Goal: Task Accomplishment & Management: Use online tool/utility

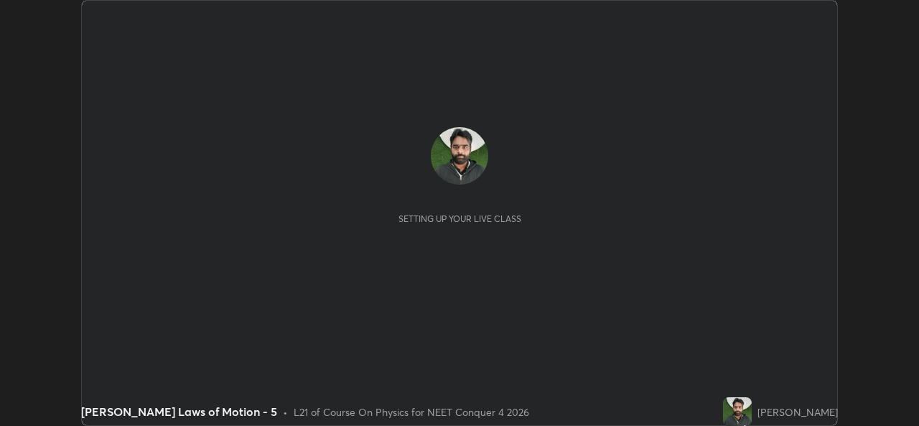
scroll to position [426, 919]
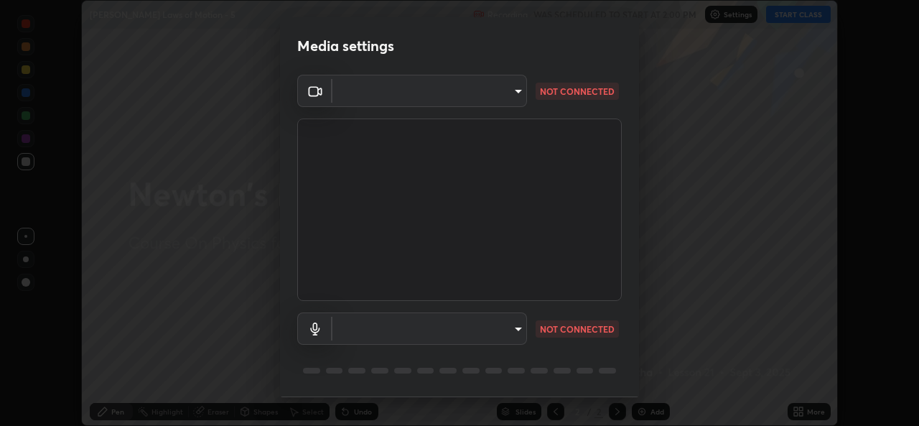
type input "a83bb134842fd6c46cae91b6313aa5efba961fee809e7364c6ef7c36ed00ea69"
type input "1096ec1564036cbcf0e9abd5aaef12808ae7e2dc0601459cd77712751889dd54"
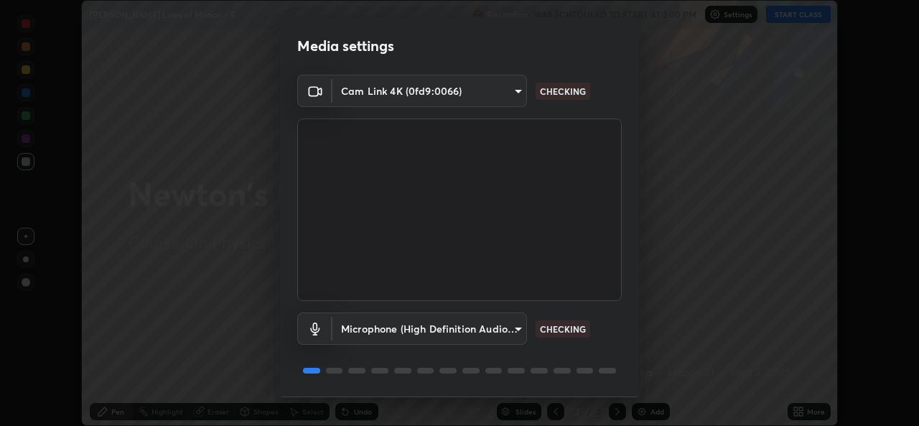
scroll to position [45, 0]
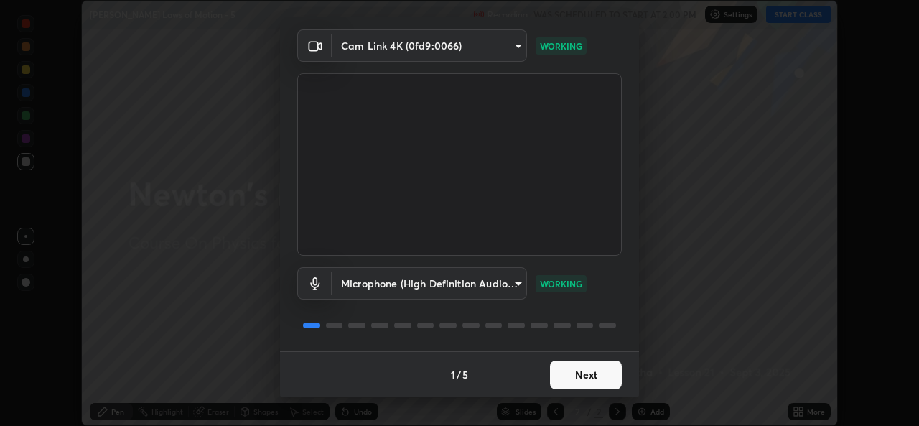
click at [590, 379] on button "Next" at bounding box center [586, 375] width 72 height 29
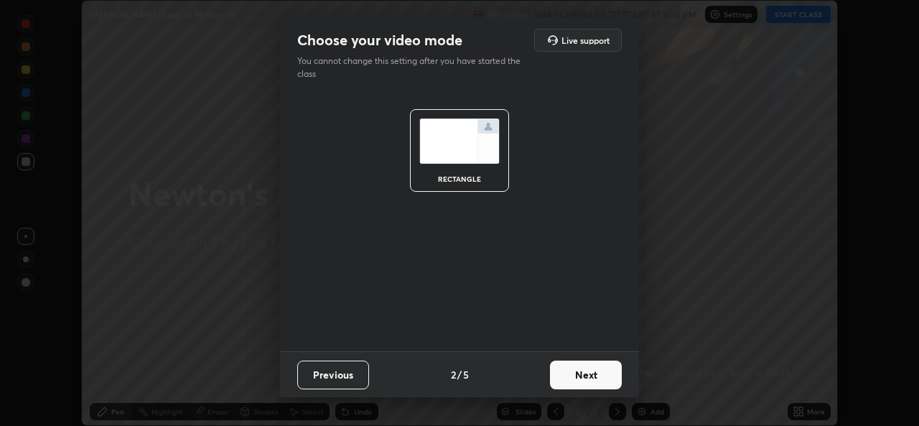
scroll to position [0, 0]
click at [593, 376] on button "Next" at bounding box center [586, 375] width 72 height 29
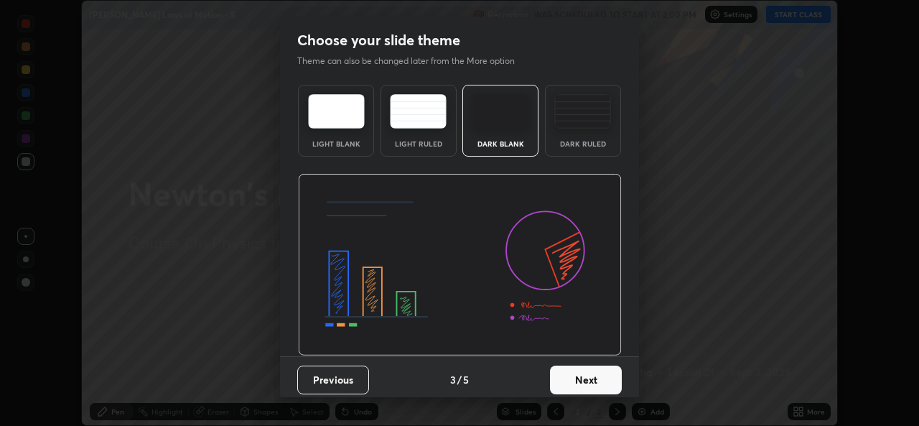
click at [590, 373] on button "Next" at bounding box center [586, 380] width 72 height 29
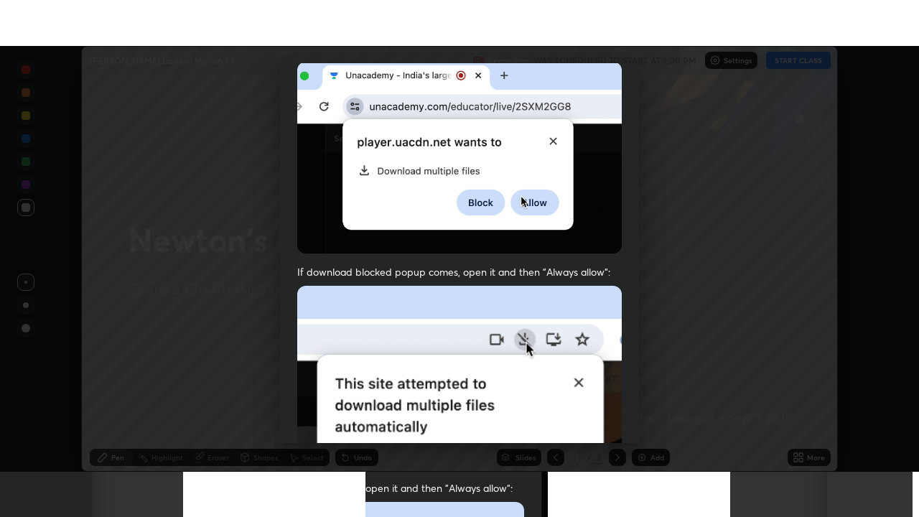
scroll to position [338, 0]
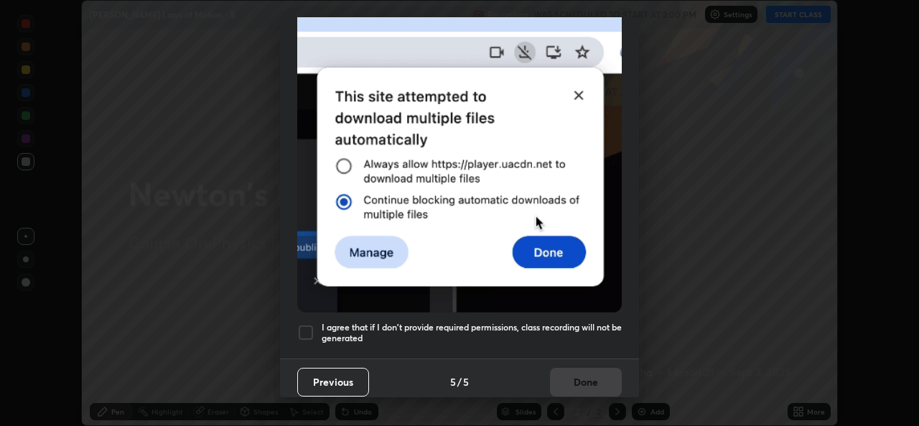
click at [588, 324] on h5 "I agree that if I don't provide required permissions, class recording will not …" at bounding box center [472, 333] width 300 height 22
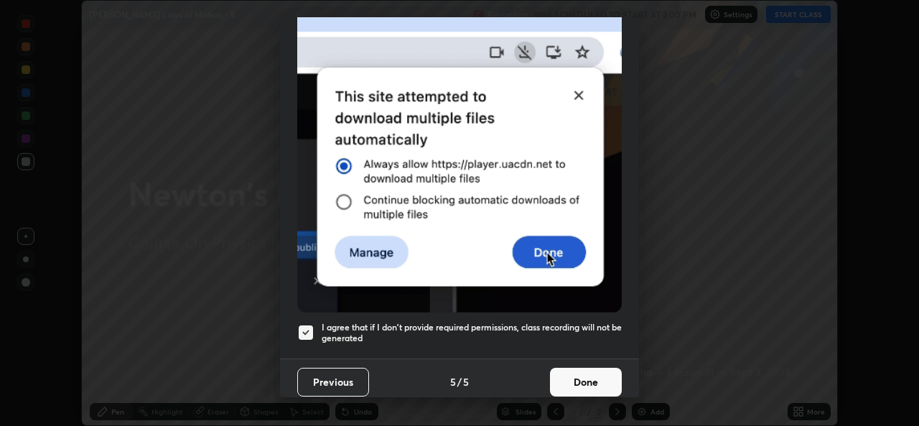
click at [583, 370] on button "Done" at bounding box center [586, 382] width 72 height 29
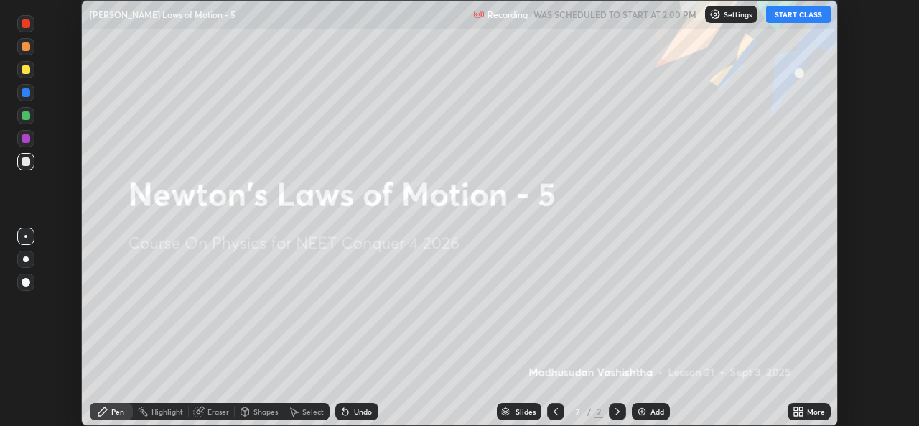
click at [792, 16] on button "START CLASS" at bounding box center [798, 14] width 65 height 17
click at [644, 412] on img at bounding box center [641, 411] width 11 height 11
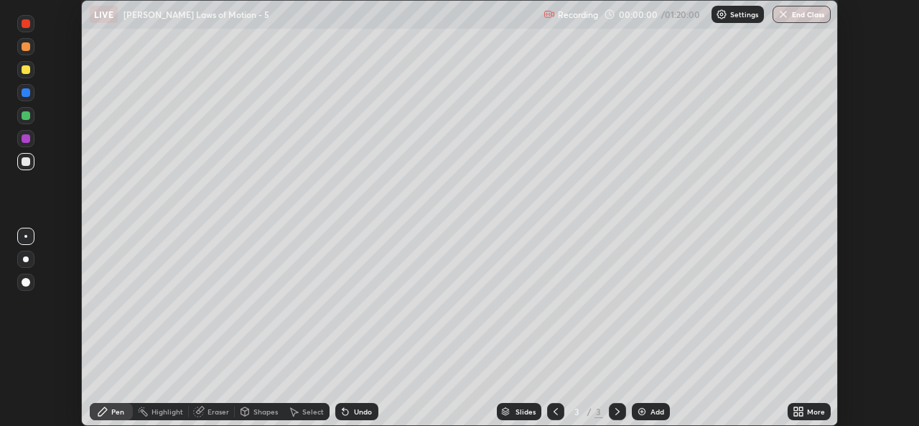
click at [801, 409] on icon at bounding box center [802, 409] width 4 height 4
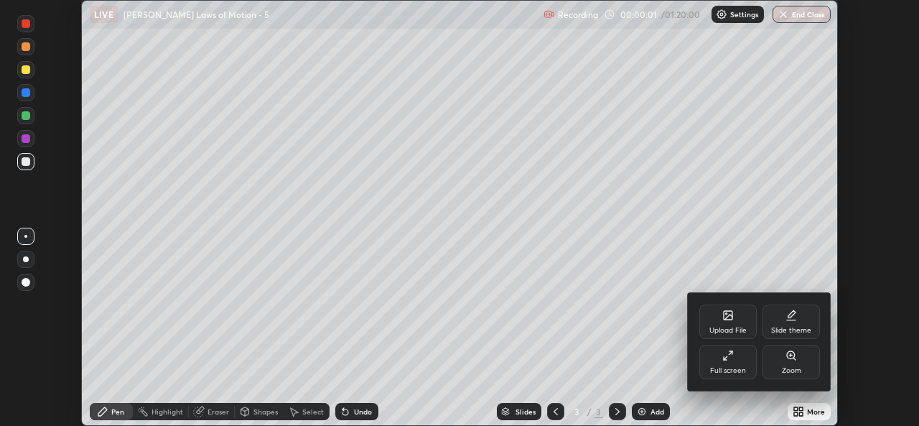
click at [733, 361] on icon at bounding box center [728, 355] width 11 height 11
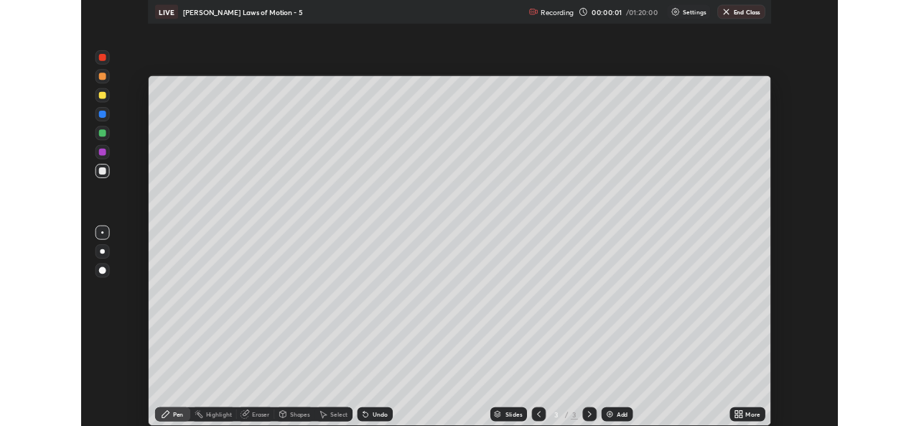
scroll to position [517, 919]
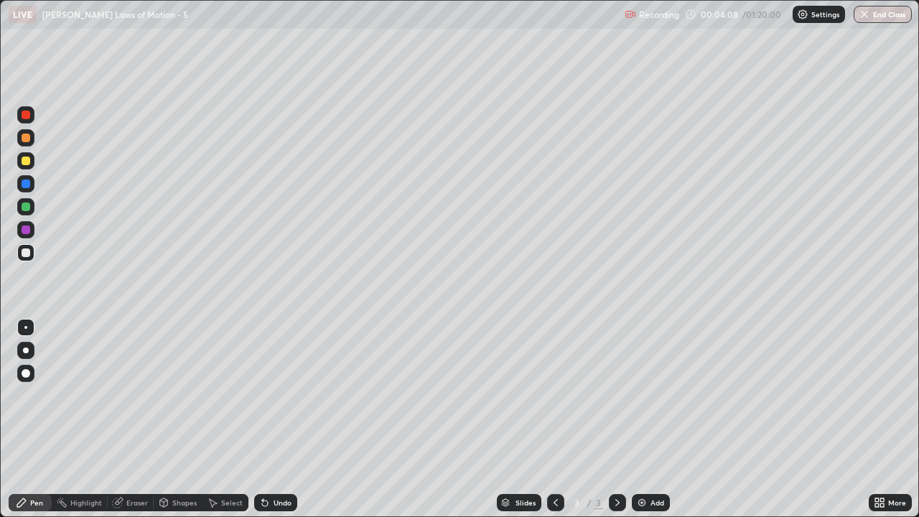
click at [0, 313] on div "Setting up your live class" at bounding box center [459, 258] width 919 height 517
click at [646, 425] on img at bounding box center [641, 502] width 11 height 11
click at [129, 425] on div "Eraser" at bounding box center [137, 502] width 22 height 7
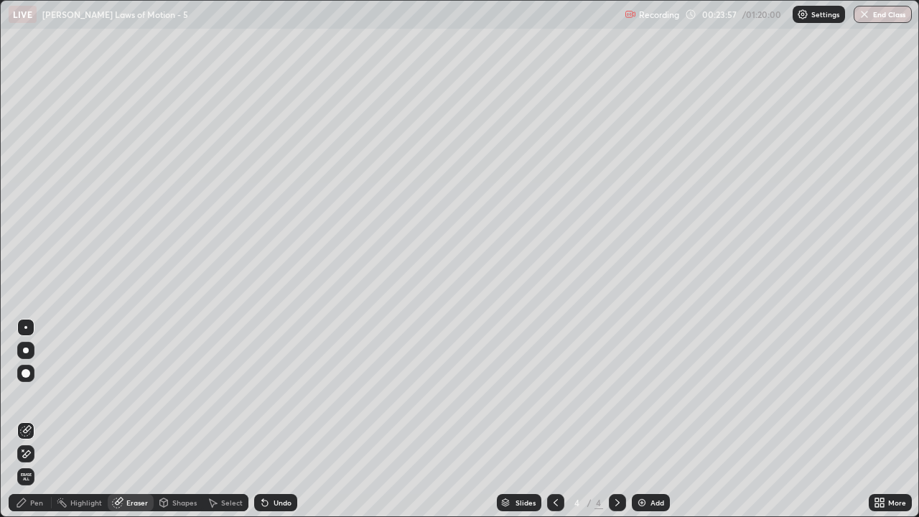
click at [36, 425] on div "Pen" at bounding box center [36, 502] width 13 height 7
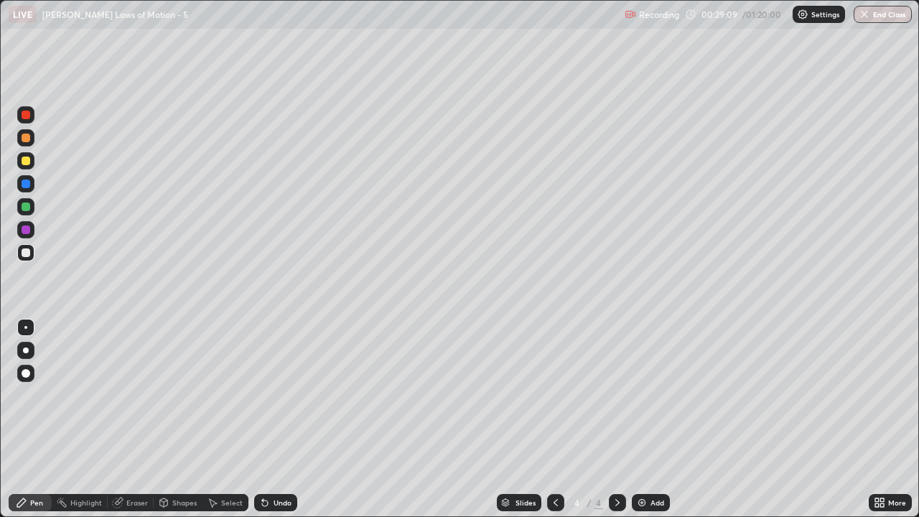
click at [132, 425] on div "Eraser" at bounding box center [137, 502] width 22 height 7
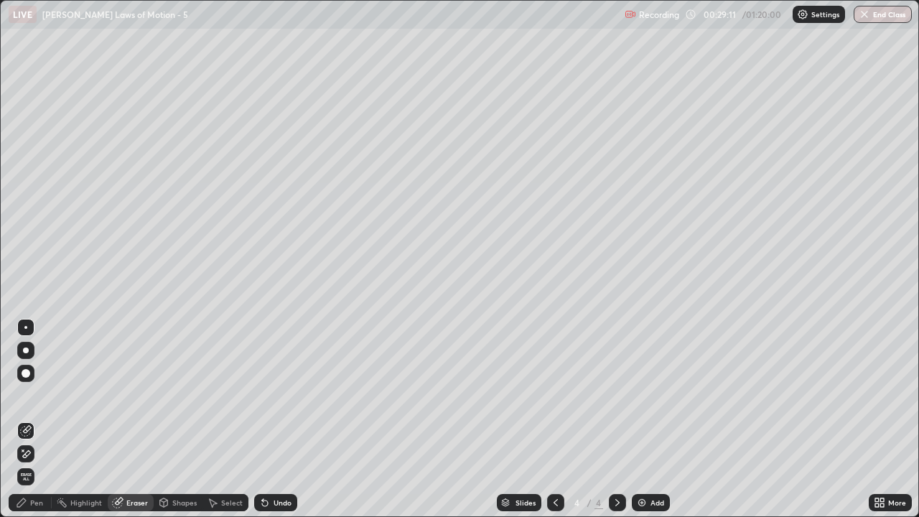
click at [45, 425] on div "Pen" at bounding box center [30, 502] width 43 height 17
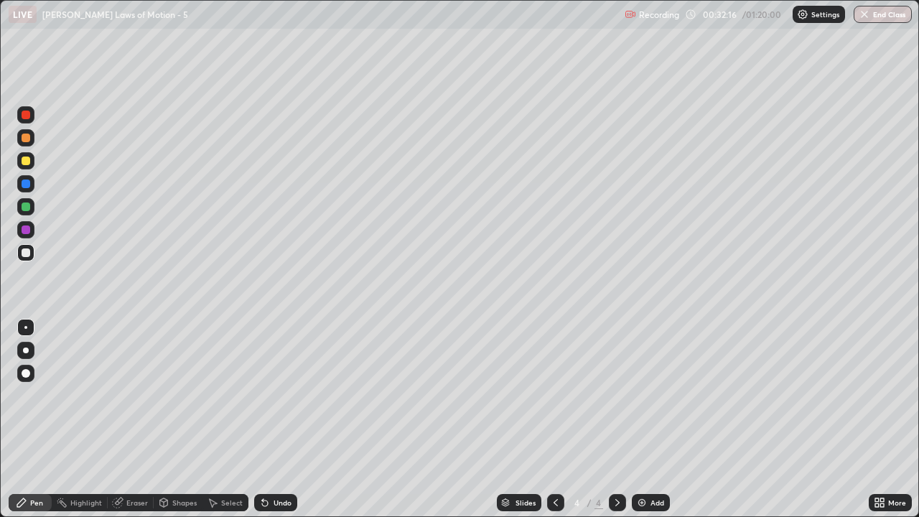
click at [143, 425] on div "Eraser" at bounding box center [137, 502] width 22 height 7
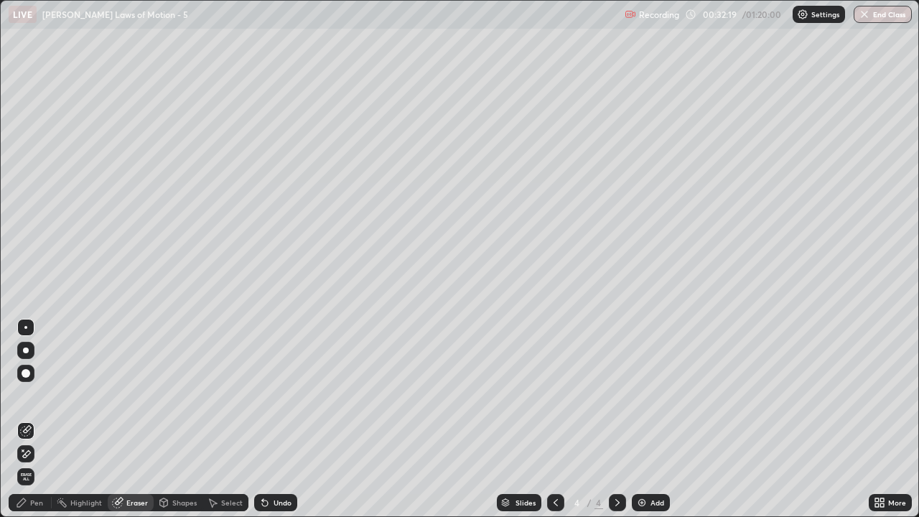
click at [35, 425] on div "Pen" at bounding box center [36, 502] width 13 height 7
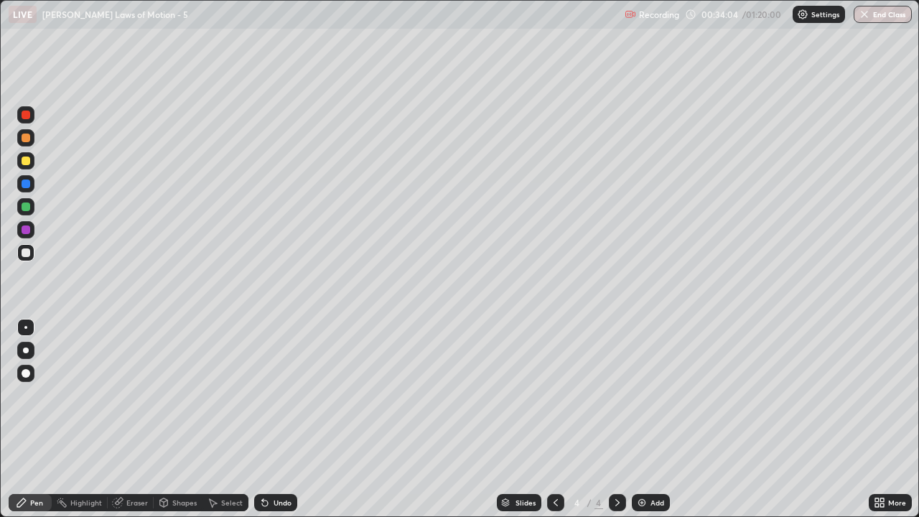
click at [647, 425] on div "Add" at bounding box center [651, 502] width 38 height 17
click at [637, 425] on img at bounding box center [641, 502] width 11 height 11
click at [654, 425] on div "Add" at bounding box center [651, 502] width 38 height 17
click at [134, 425] on div "Eraser" at bounding box center [137, 502] width 22 height 7
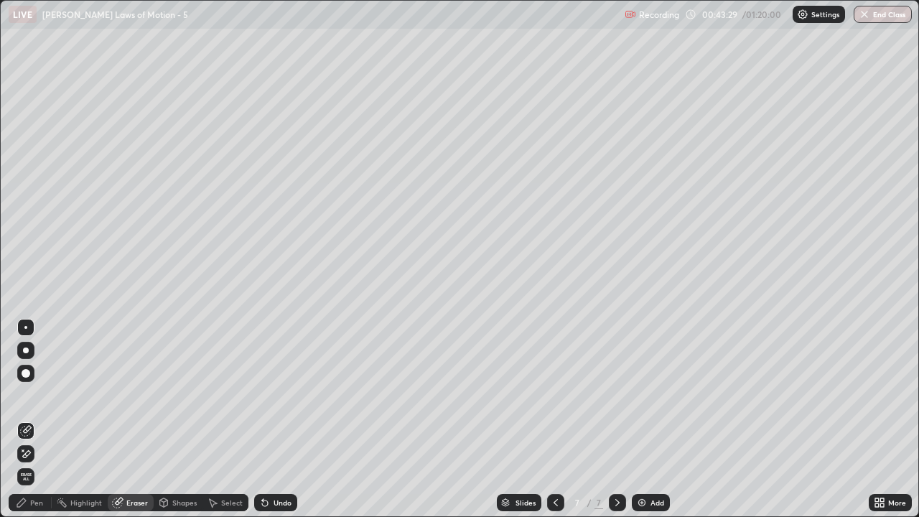
click at [34, 425] on div "Pen" at bounding box center [36, 502] width 13 height 7
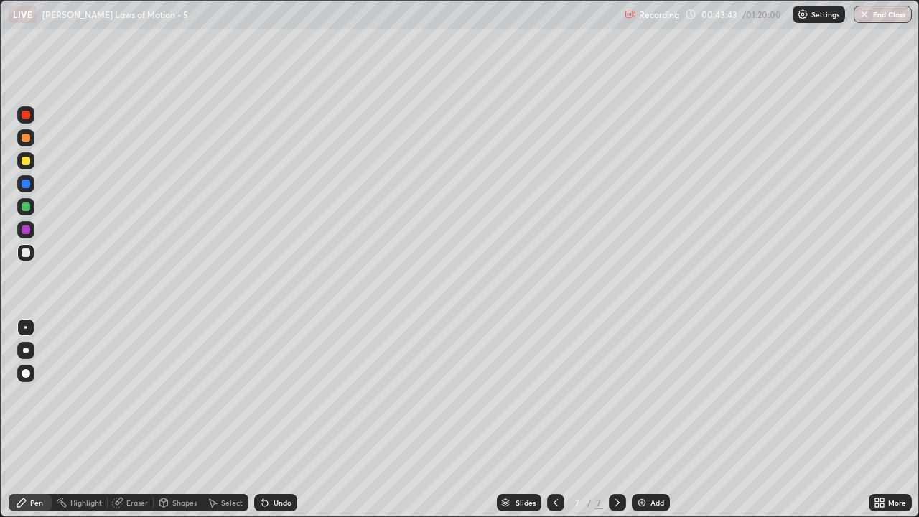
click at [0, 396] on div "Setting up your live class" at bounding box center [459, 258] width 919 height 517
click at [131, 425] on div "Eraser" at bounding box center [137, 502] width 22 height 7
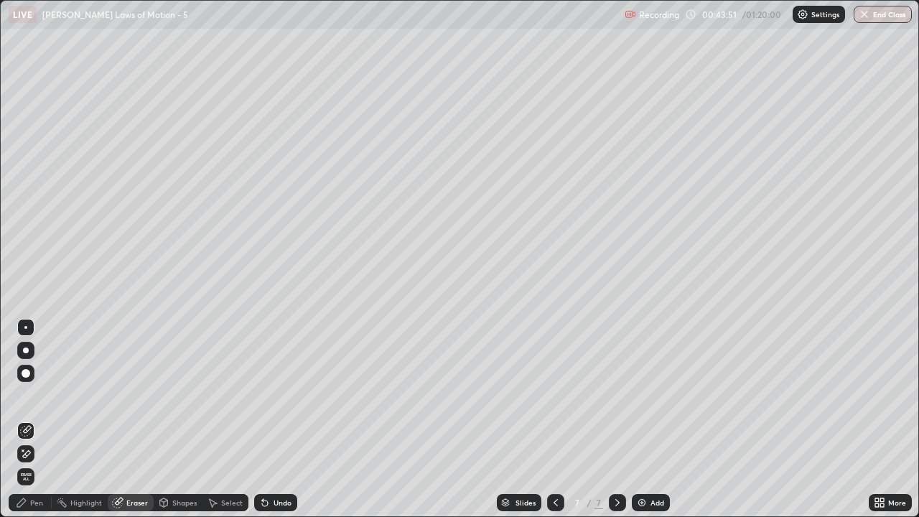
click at [41, 425] on div "Pen" at bounding box center [36, 502] width 13 height 7
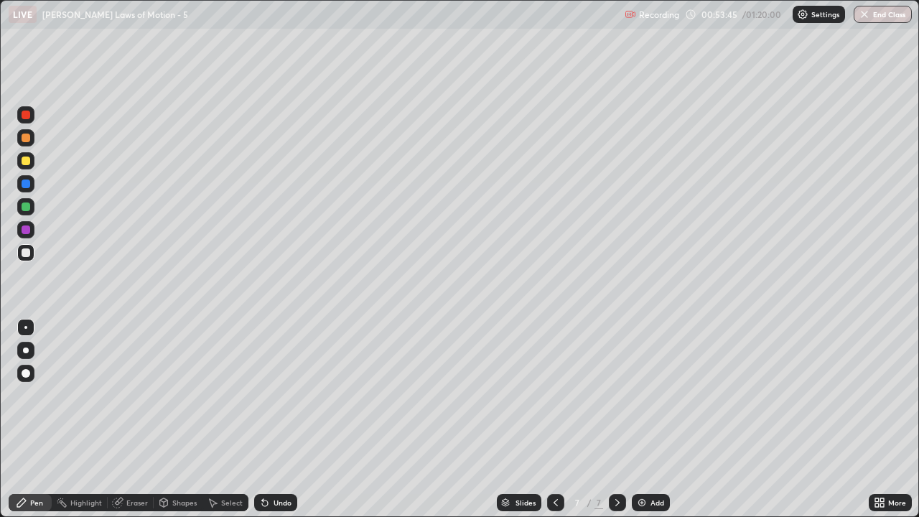
click at [555, 425] on icon at bounding box center [555, 502] width 11 height 11
click at [616, 425] on icon at bounding box center [617, 502] width 11 height 11
click at [609, 425] on div at bounding box center [617, 502] width 17 height 17
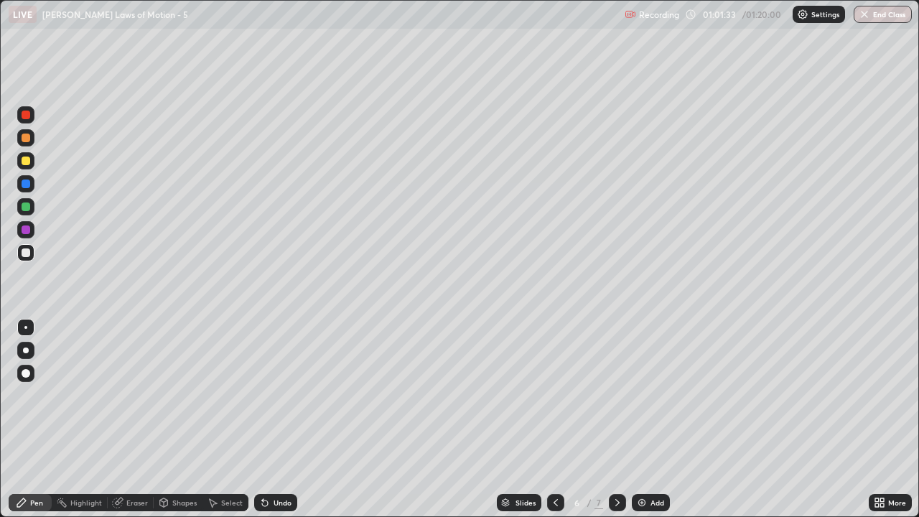
click at [618, 425] on icon at bounding box center [618, 502] width 4 height 7
click at [654, 425] on div "Add" at bounding box center [658, 502] width 14 height 7
click at [132, 425] on div "Eraser" at bounding box center [131, 502] width 46 height 17
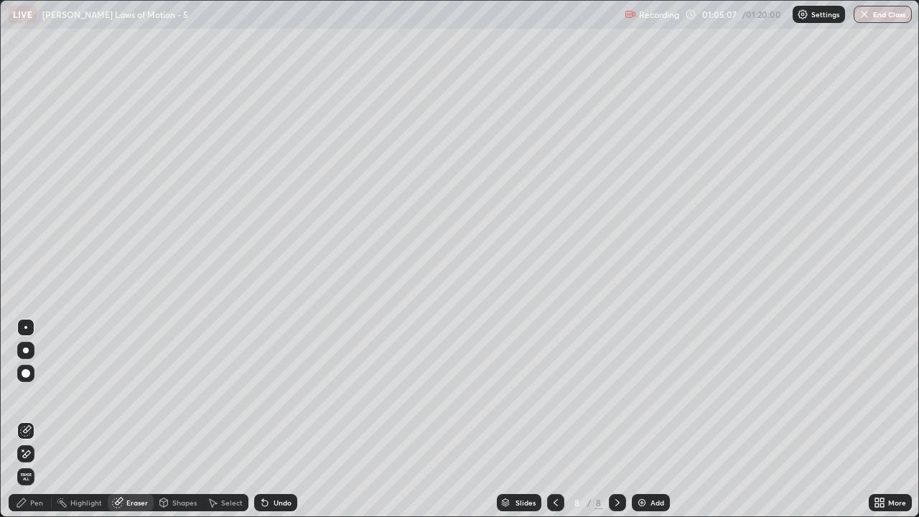
click at [37, 425] on div "Pen" at bounding box center [36, 502] width 13 height 7
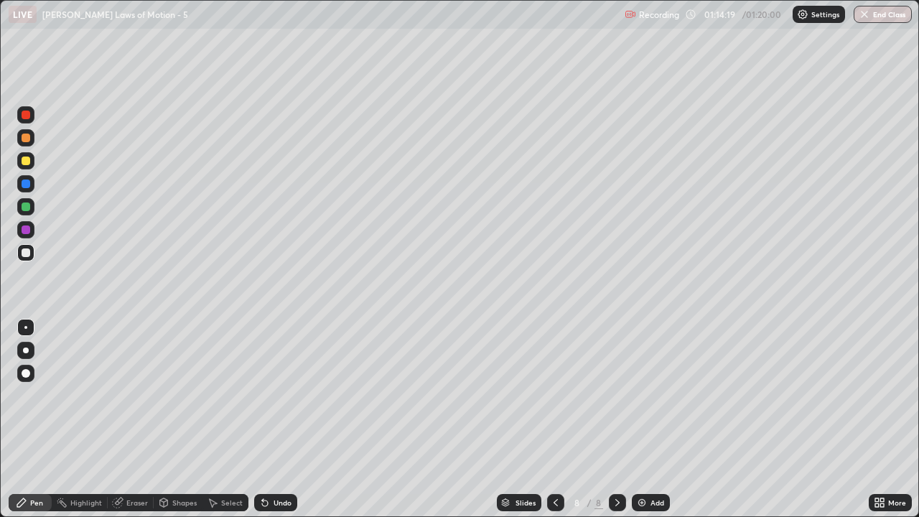
click at [891, 16] on button "End Class" at bounding box center [883, 14] width 58 height 17
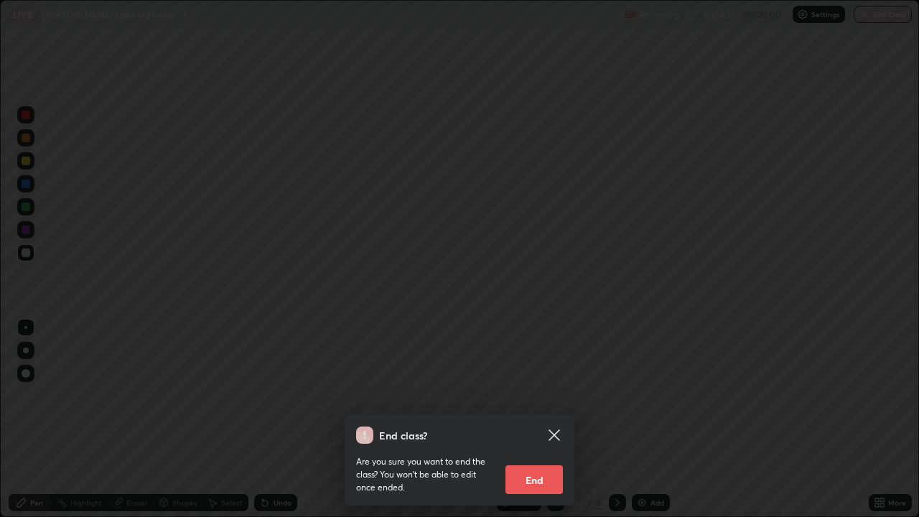
click at [532, 425] on button "End" at bounding box center [534, 479] width 57 height 29
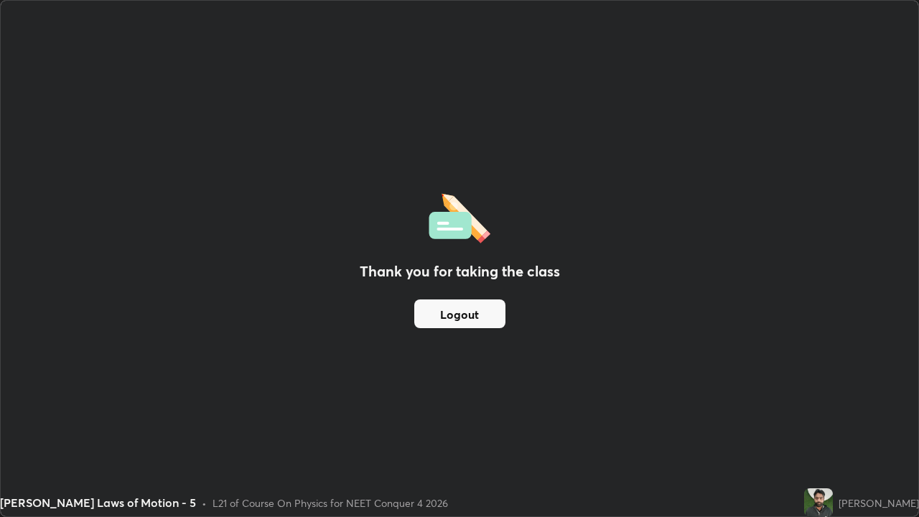
click at [443, 328] on button "Logout" at bounding box center [459, 314] width 91 height 29
click at [445, 307] on button "Logout" at bounding box center [459, 314] width 91 height 29
click at [424, 323] on button "Logout" at bounding box center [459, 314] width 91 height 29
click at [434, 319] on button "Logout" at bounding box center [459, 314] width 91 height 29
click at [446, 317] on button "Logout" at bounding box center [459, 314] width 91 height 29
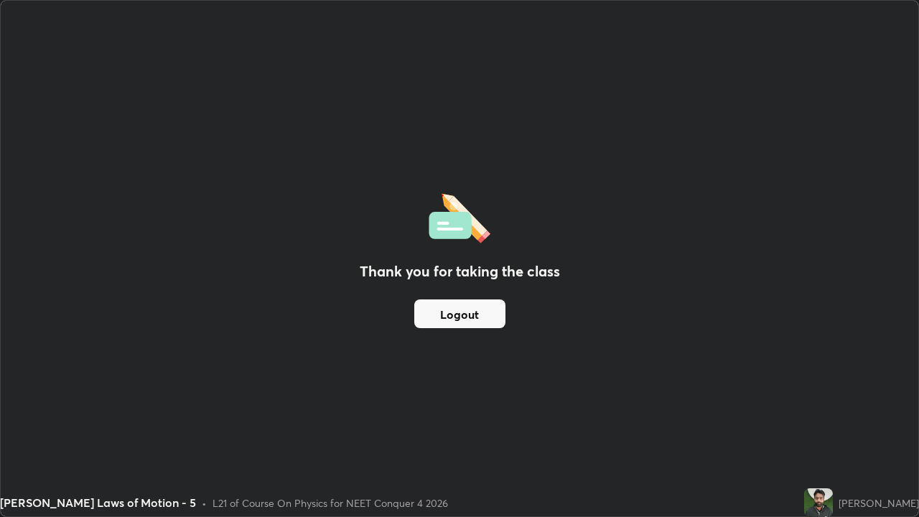
click at [440, 316] on button "Logout" at bounding box center [459, 314] width 91 height 29
click at [422, 324] on button "Logout" at bounding box center [459, 314] width 91 height 29
click at [421, 314] on button "Logout" at bounding box center [459, 314] width 91 height 29
click at [486, 318] on button "Logout" at bounding box center [459, 314] width 91 height 29
click at [475, 318] on button "Logout" at bounding box center [459, 314] width 91 height 29
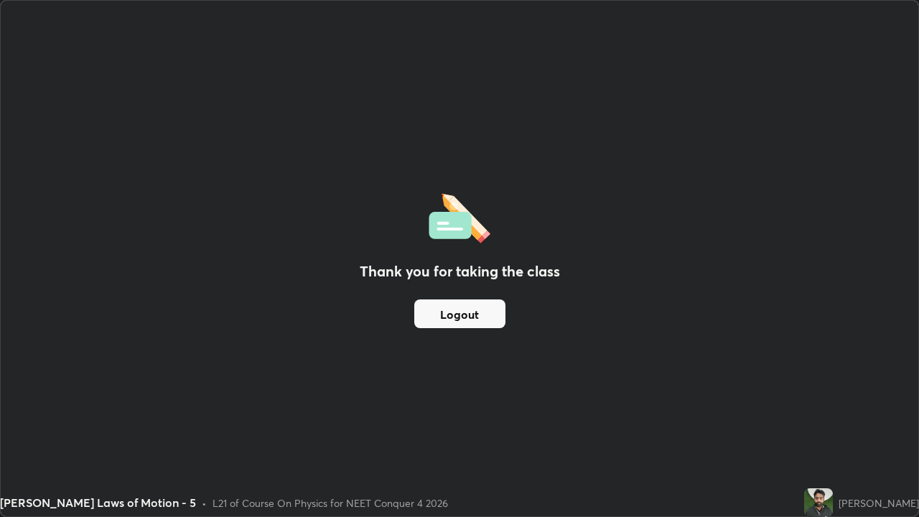
click at [475, 318] on button "Logout" at bounding box center [459, 314] width 91 height 29
click at [470, 320] on button "Logout" at bounding box center [459, 314] width 91 height 29
click at [468, 320] on button "Logout" at bounding box center [459, 314] width 91 height 29
click at [467, 315] on button "Logout" at bounding box center [459, 314] width 91 height 29
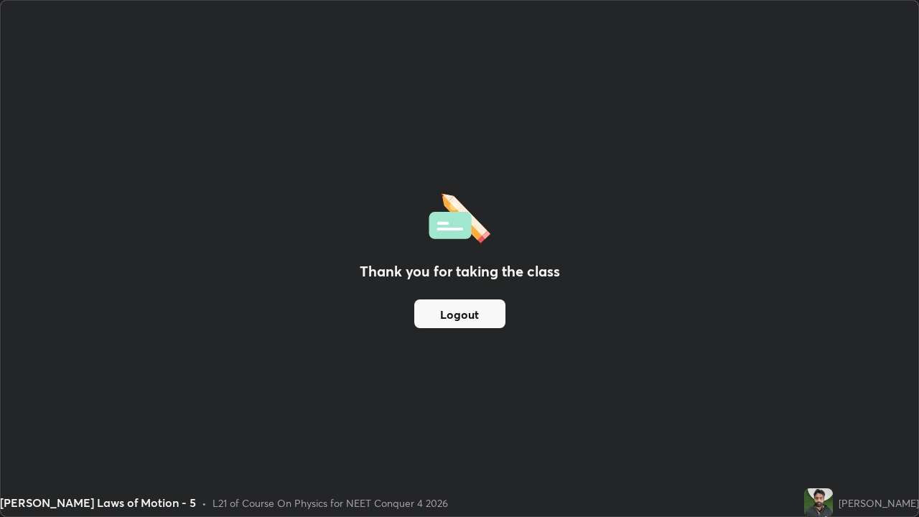
click at [467, 315] on button "Logout" at bounding box center [459, 314] width 91 height 29
click at [475, 319] on button "Logout" at bounding box center [459, 314] width 91 height 29
click at [464, 327] on button "Logout" at bounding box center [459, 314] width 91 height 29
click at [466, 323] on button "Logout" at bounding box center [459, 314] width 91 height 29
click at [469, 320] on button "Logout" at bounding box center [459, 314] width 91 height 29
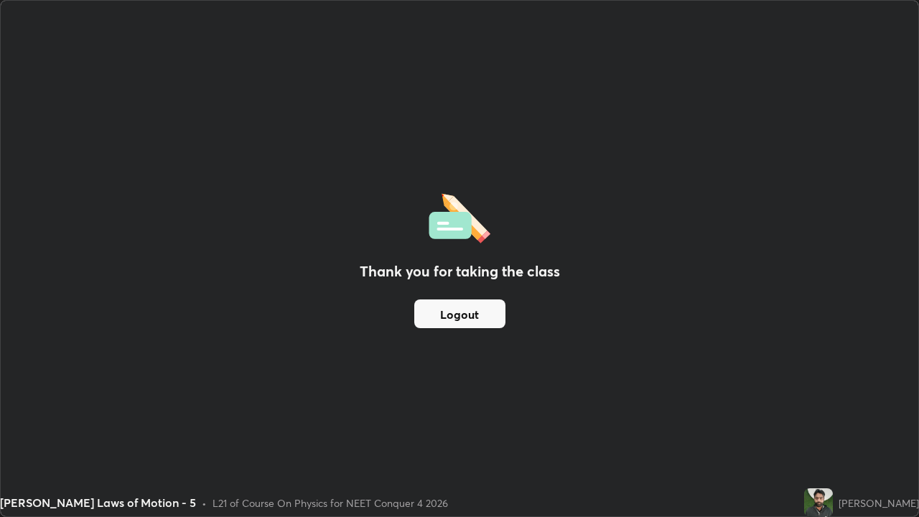
click at [919, 425] on div "[PERSON_NAME]" at bounding box center [879, 503] width 80 height 15
click at [913, 425] on div "[PERSON_NAME]" at bounding box center [862, 502] width 115 height 29
click at [483, 312] on button "Logout" at bounding box center [459, 314] width 91 height 29
click at [494, 318] on button "Logout" at bounding box center [459, 314] width 91 height 29
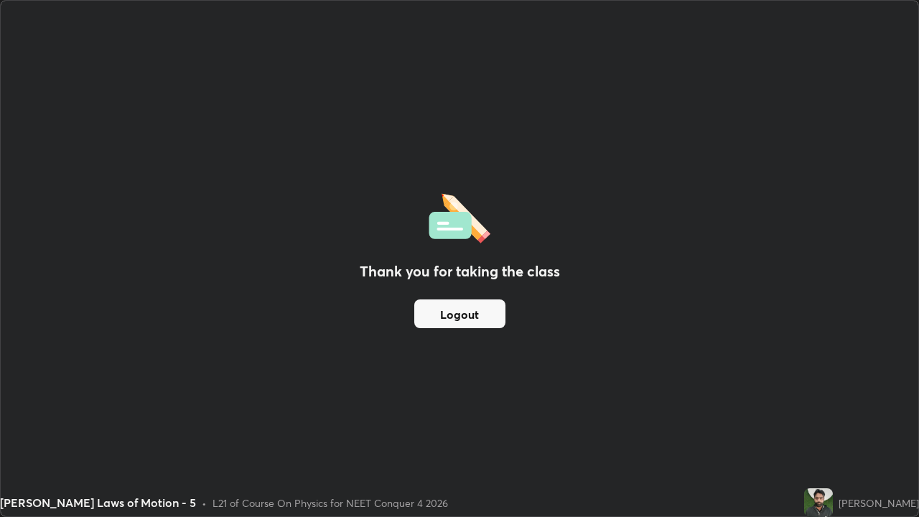
click at [494, 318] on button "Logout" at bounding box center [459, 314] width 91 height 29
click at [494, 323] on button "Logout" at bounding box center [459, 314] width 91 height 29
click at [492, 323] on button "Logout" at bounding box center [459, 314] width 91 height 29
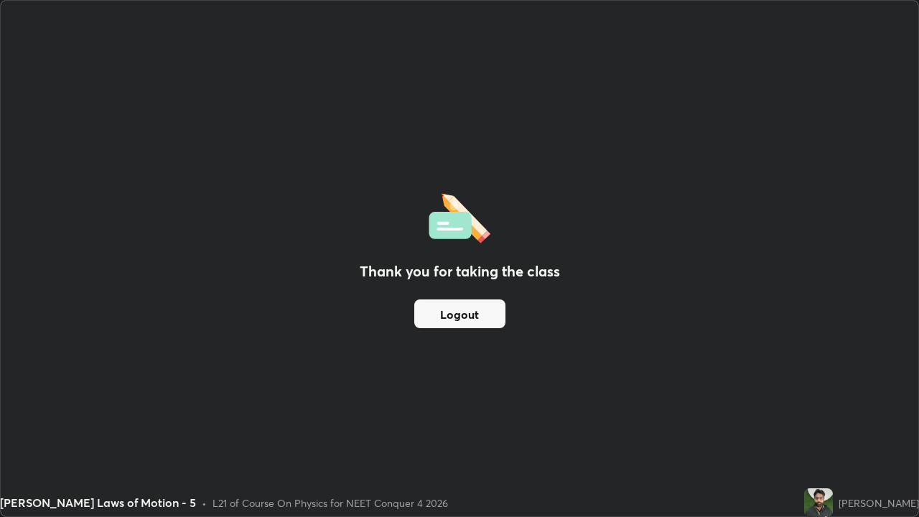
click at [660, 219] on div "Thank you for taking the class Logout" at bounding box center [460, 259] width 918 height 516
click at [663, 224] on div "Thank you for taking the class Logout" at bounding box center [460, 259] width 918 height 516
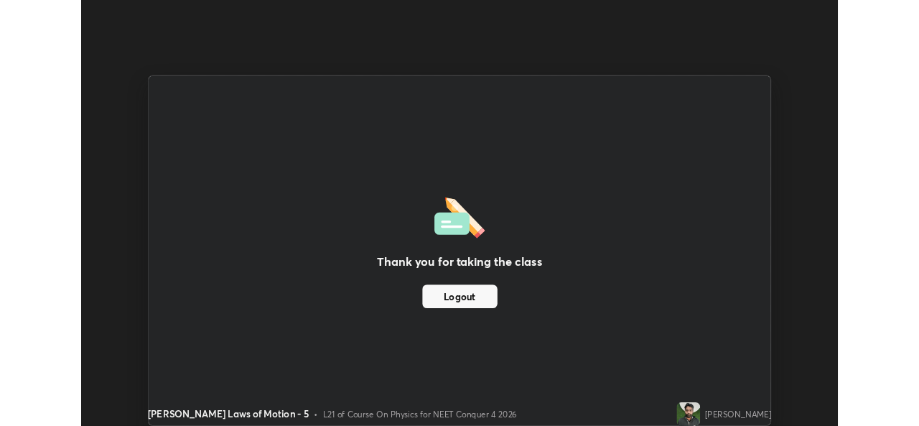
scroll to position [71410, 70916]
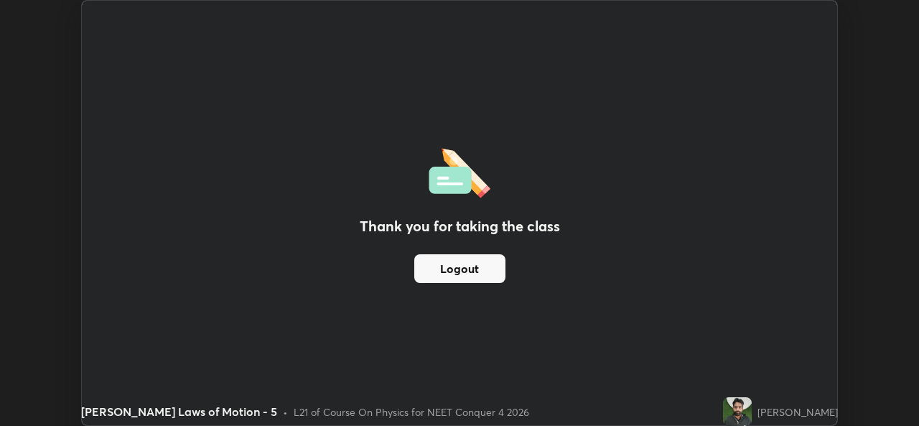
click at [487, 265] on button "Logout" at bounding box center [459, 268] width 91 height 29
click at [499, 275] on button "Logout" at bounding box center [459, 268] width 91 height 29
click at [499, 267] on button "Logout" at bounding box center [459, 268] width 91 height 29
click at [504, 263] on button "Logout" at bounding box center [459, 268] width 91 height 29
